Goal: Information Seeking & Learning: Learn about a topic

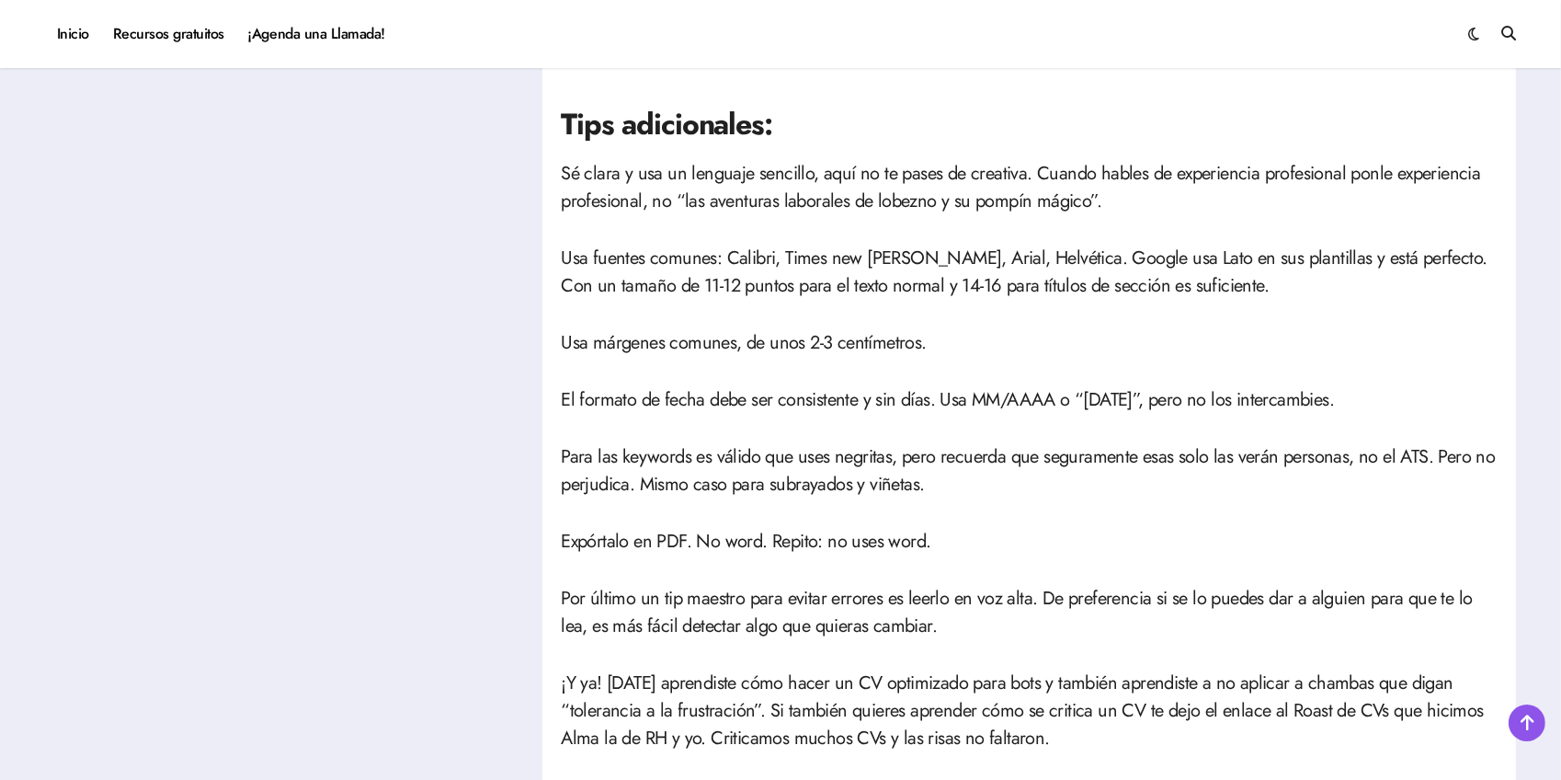
scroll to position [3201, 0]
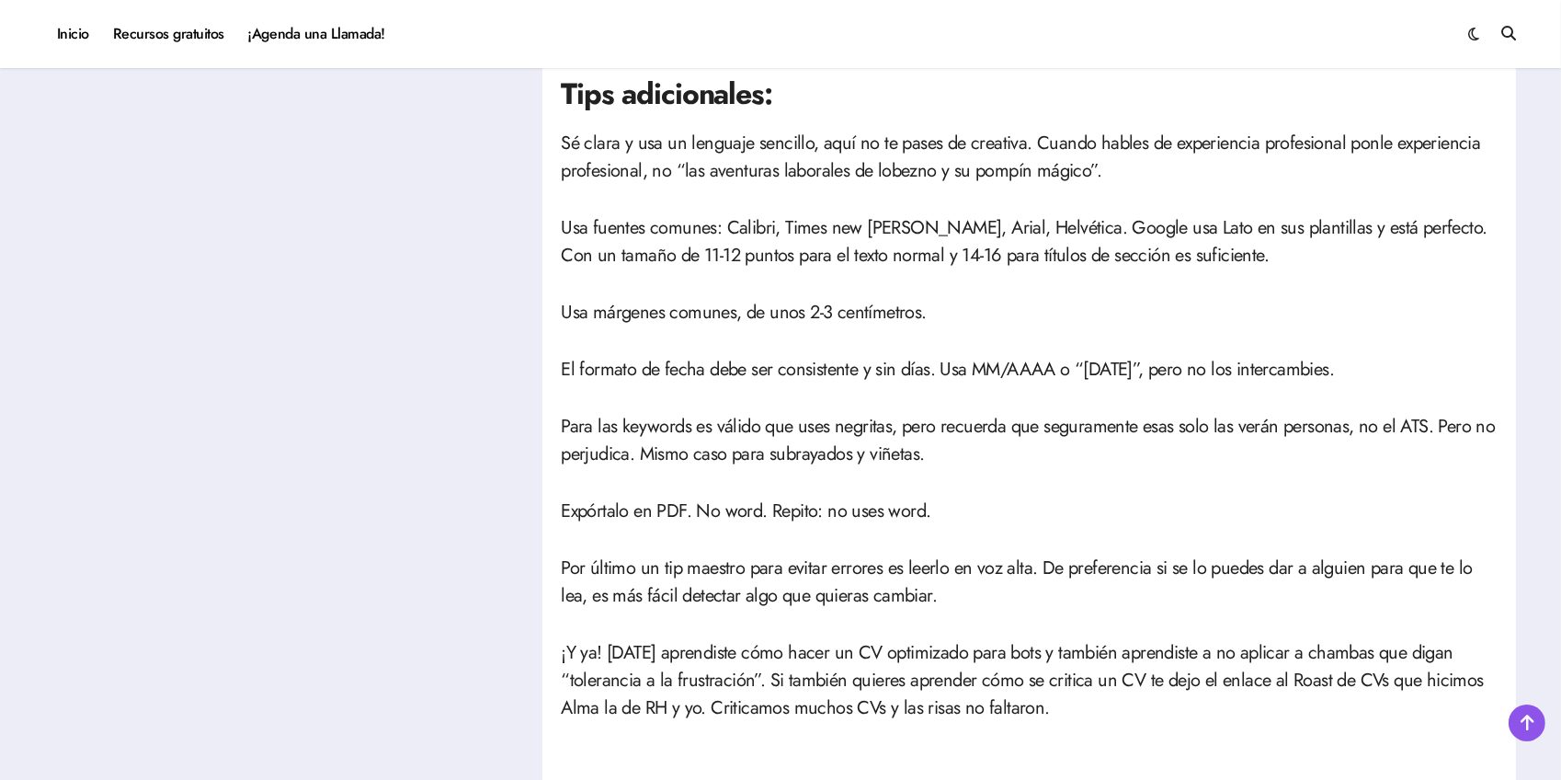
click at [1042, 318] on p "Usa márgenes comunes, de unos 2-3 centímetros." at bounding box center [1029, 313] width 937 height 28
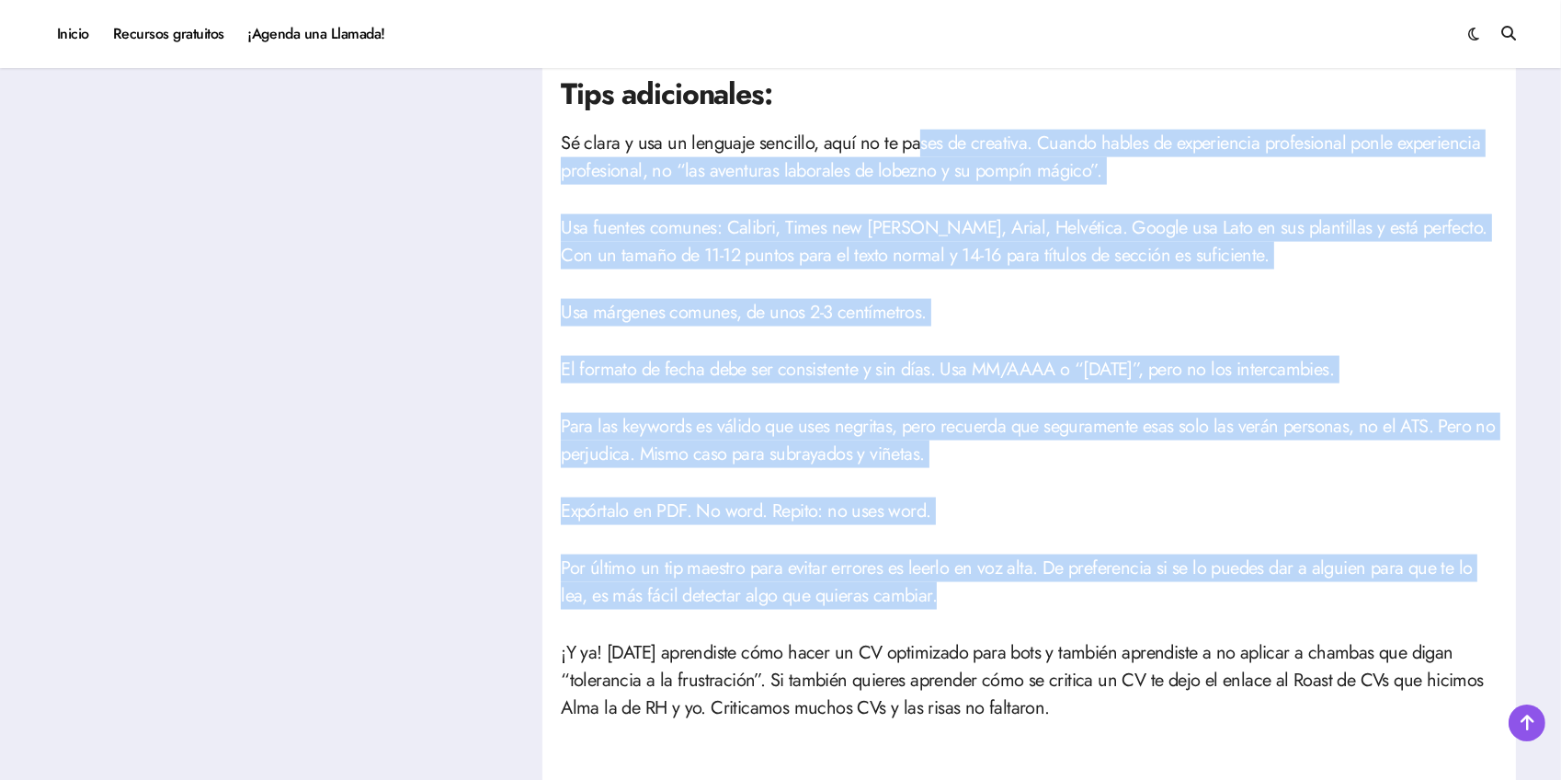
drag, startPoint x: 914, startPoint y: 141, endPoint x: 1056, endPoint y: 586, distance: 467.0
click at [1056, 586] on p "Por último un tip maestro para evitar errores es leerlo en voz alta. De prefere…" at bounding box center [1029, 581] width 937 height 55
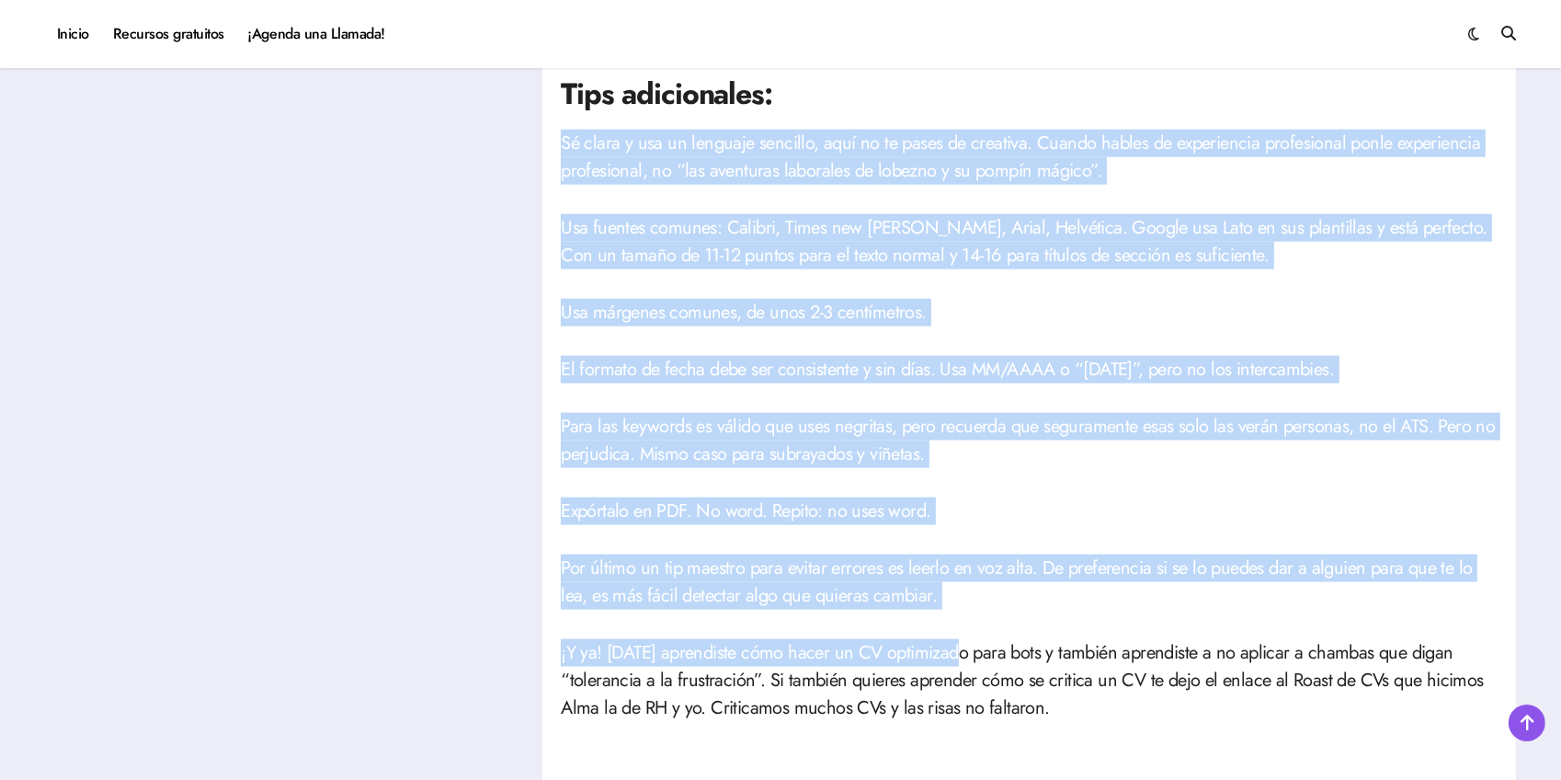
drag, startPoint x: 556, startPoint y: 133, endPoint x: 980, endPoint y: 542, distance: 589.1
click at [1000, 519] on p "Expórtalo en PDF. No word. Repito: no uses word." at bounding box center [1029, 511] width 937 height 28
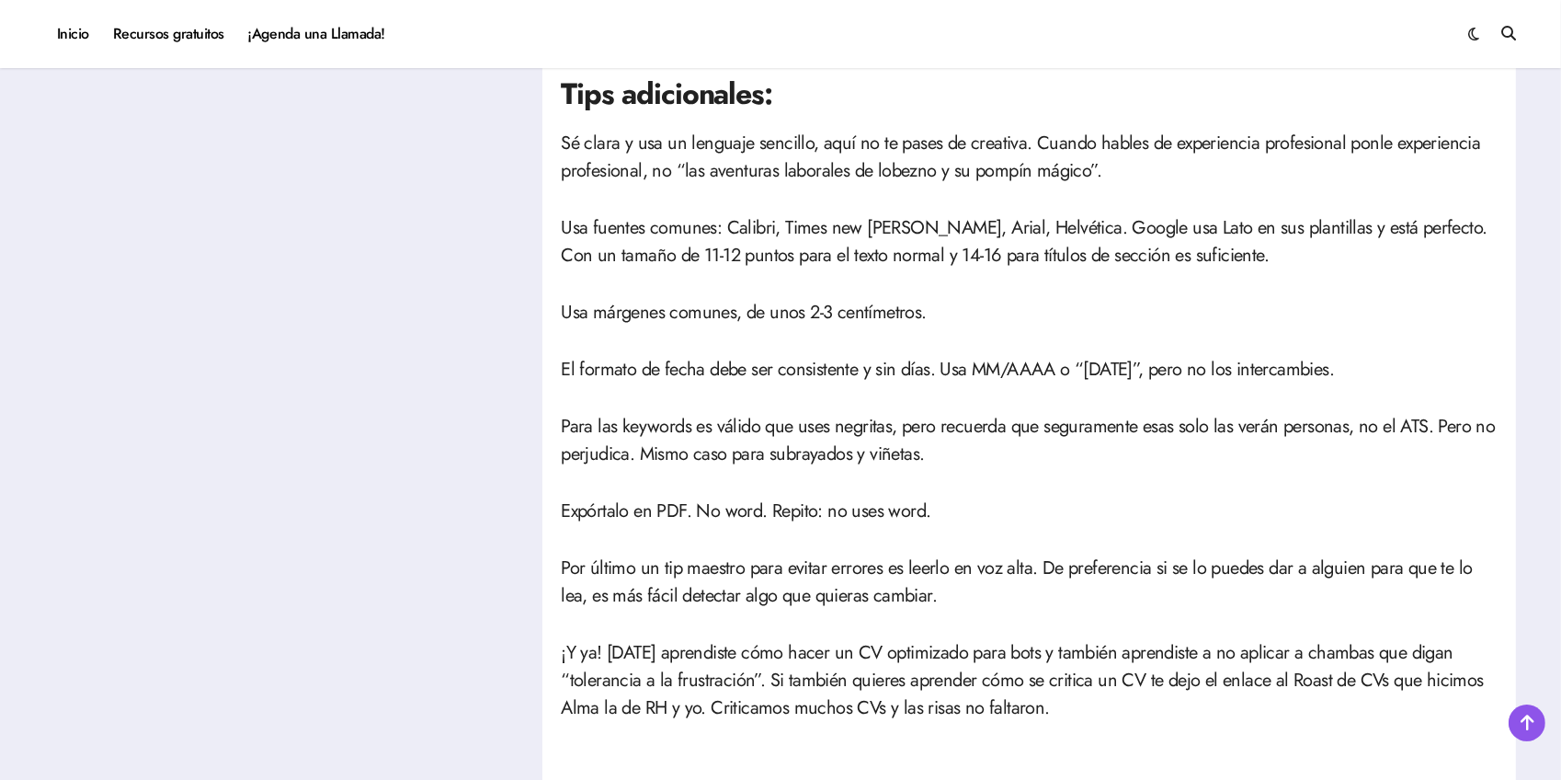
click at [932, 424] on p "Para las keywords es válido que uses negritas, pero recuerda que seguramente es…" at bounding box center [1029, 440] width 937 height 55
drag, startPoint x: 181, startPoint y: 412, endPoint x: 453, endPoint y: 571, distance: 315.2
click at [1211, 302] on p "Usa márgenes comunes, de unos 2-3 centímetros." at bounding box center [1029, 313] width 937 height 28
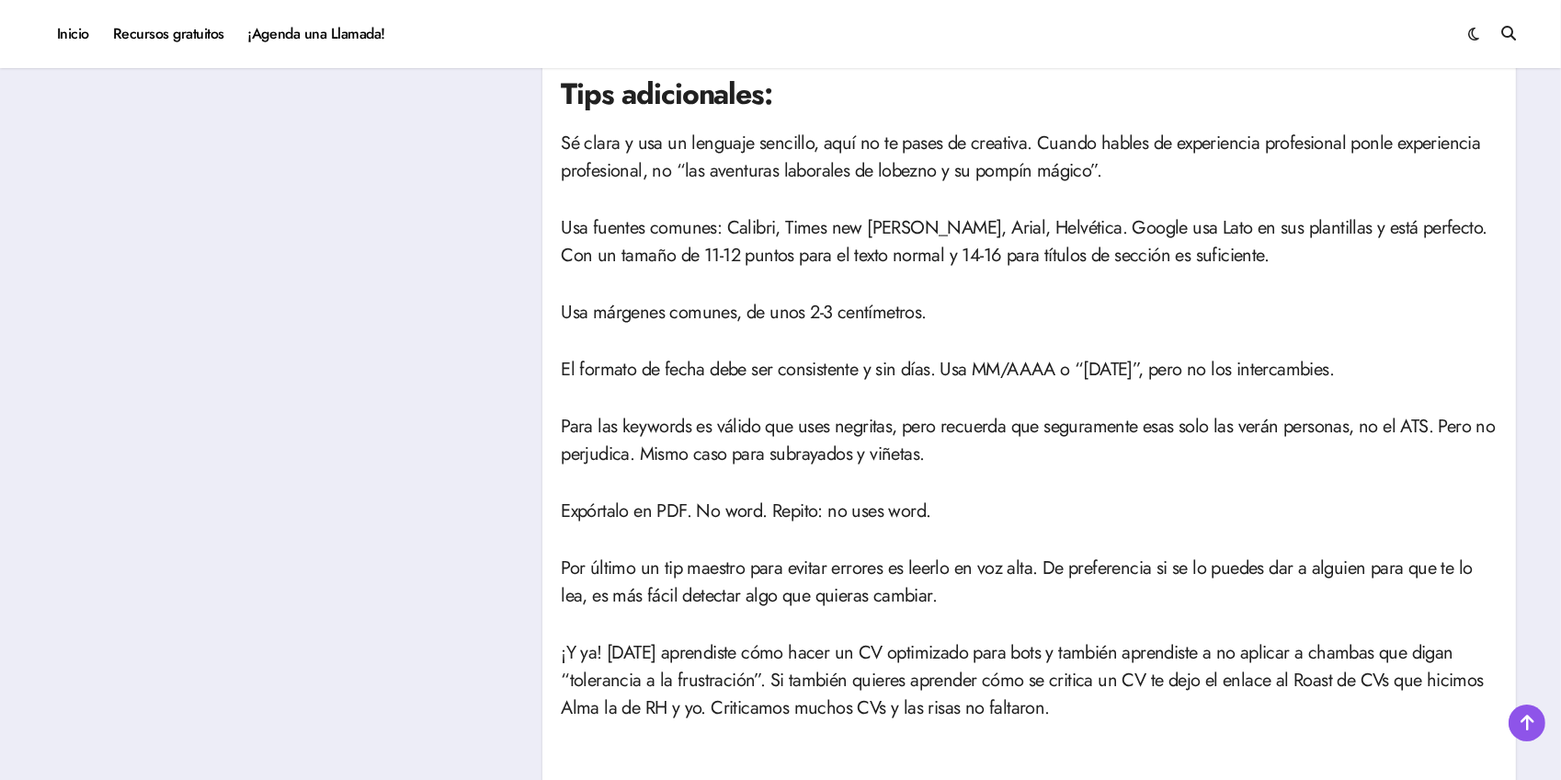
drag, startPoint x: 946, startPoint y: 431, endPoint x: 860, endPoint y: 620, distance: 207.4
click at [946, 431] on p "Para las keywords es válido que uses negritas, pero recuerda que seguramente es…" at bounding box center [1029, 440] width 937 height 55
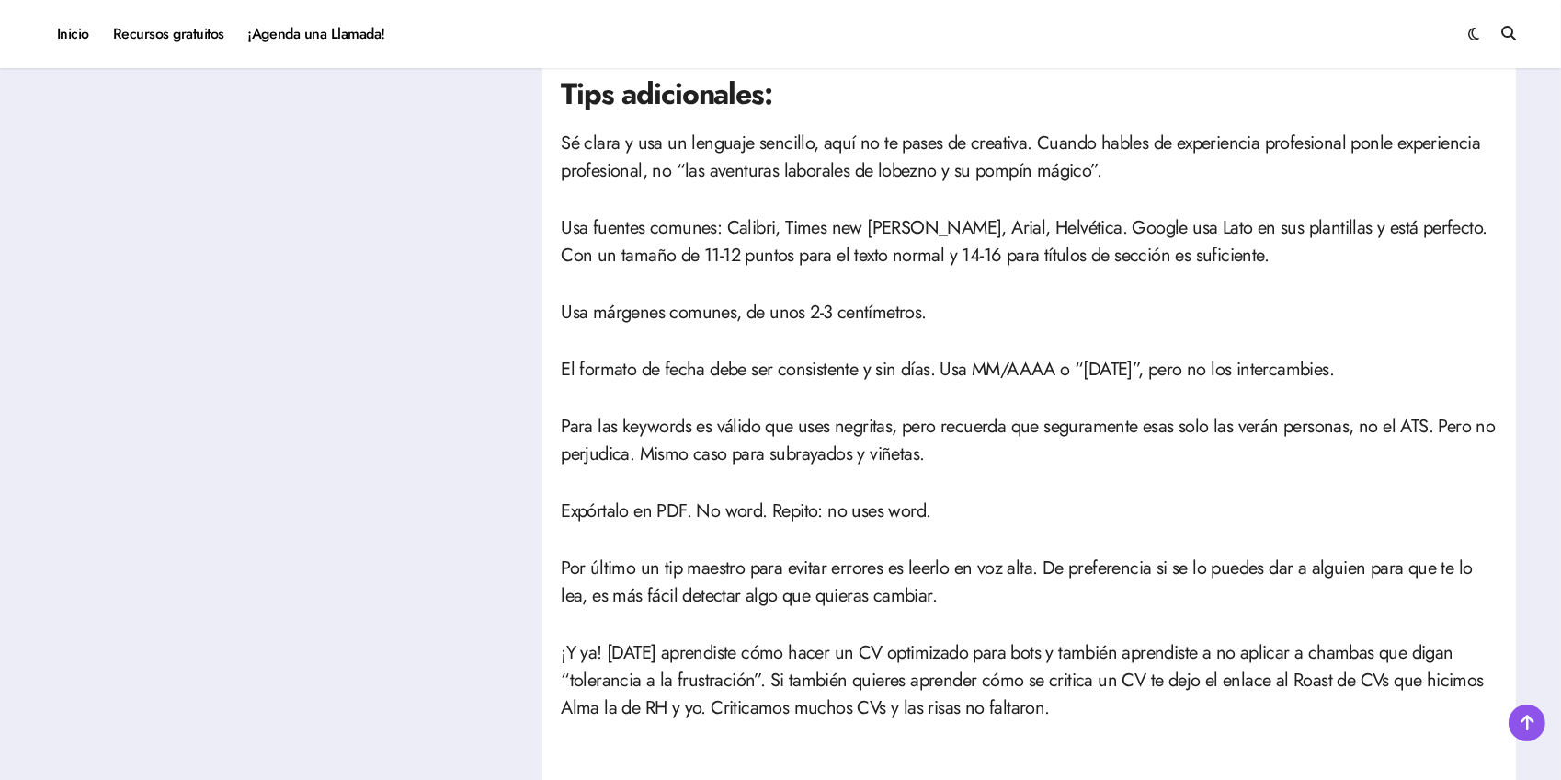
click at [917, 579] on p "Por último un tip maestro para evitar errores es leerlo en voz alta. De prefere…" at bounding box center [1029, 581] width 937 height 55
